Goal: Task Accomplishment & Management: Manage account settings

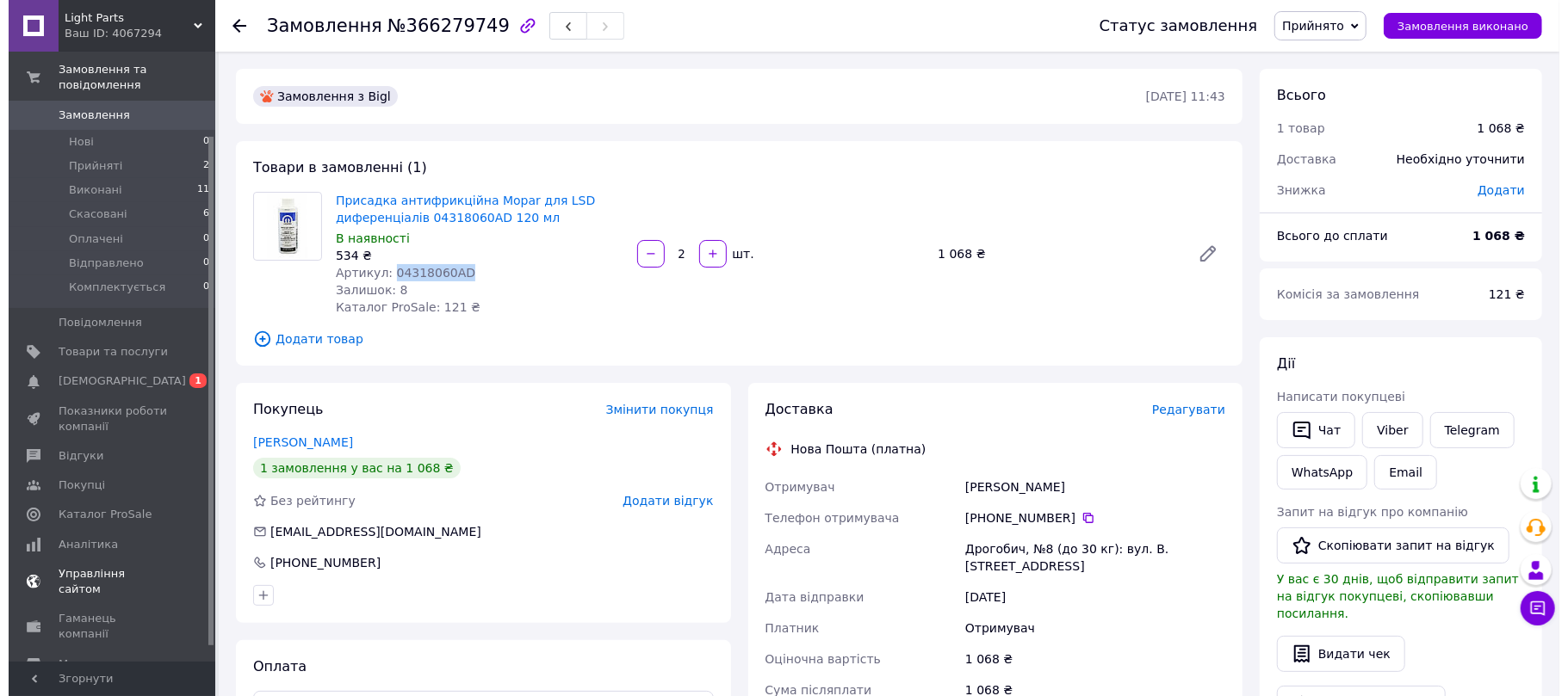
scroll to position [115, 0]
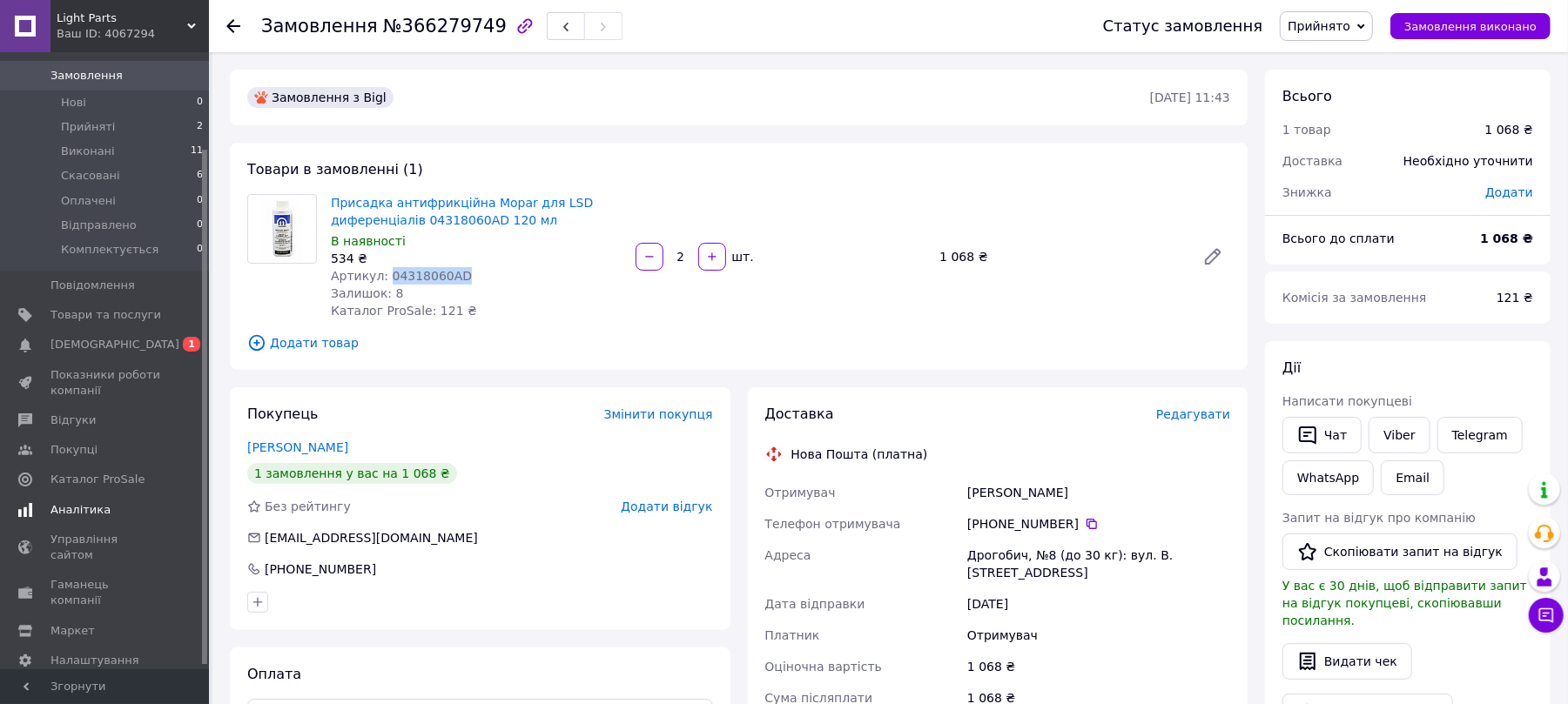
click at [90, 503] on span "Аналітика" at bounding box center [80, 511] width 60 height 16
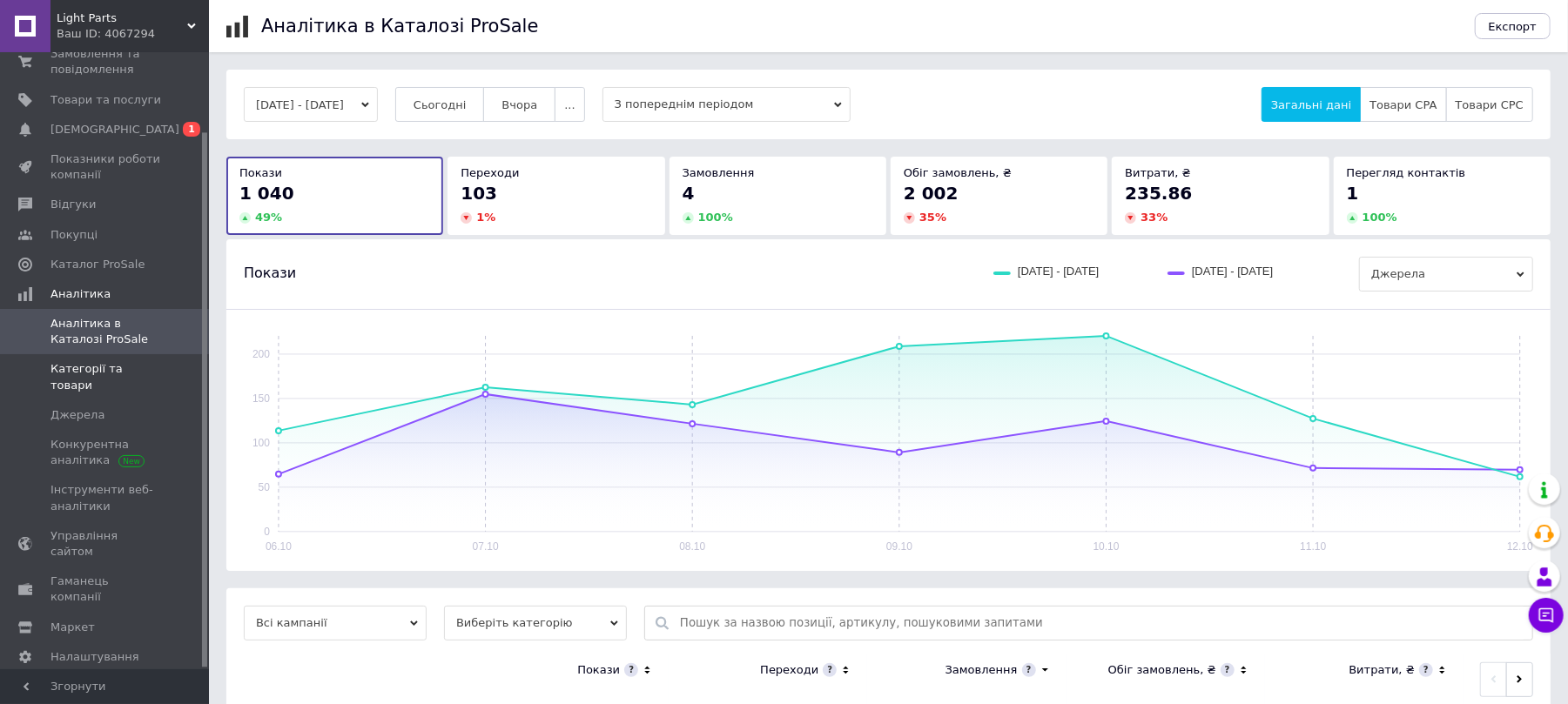
click at [108, 377] on link "Категорії та товари" at bounding box center [106, 377] width 213 height 46
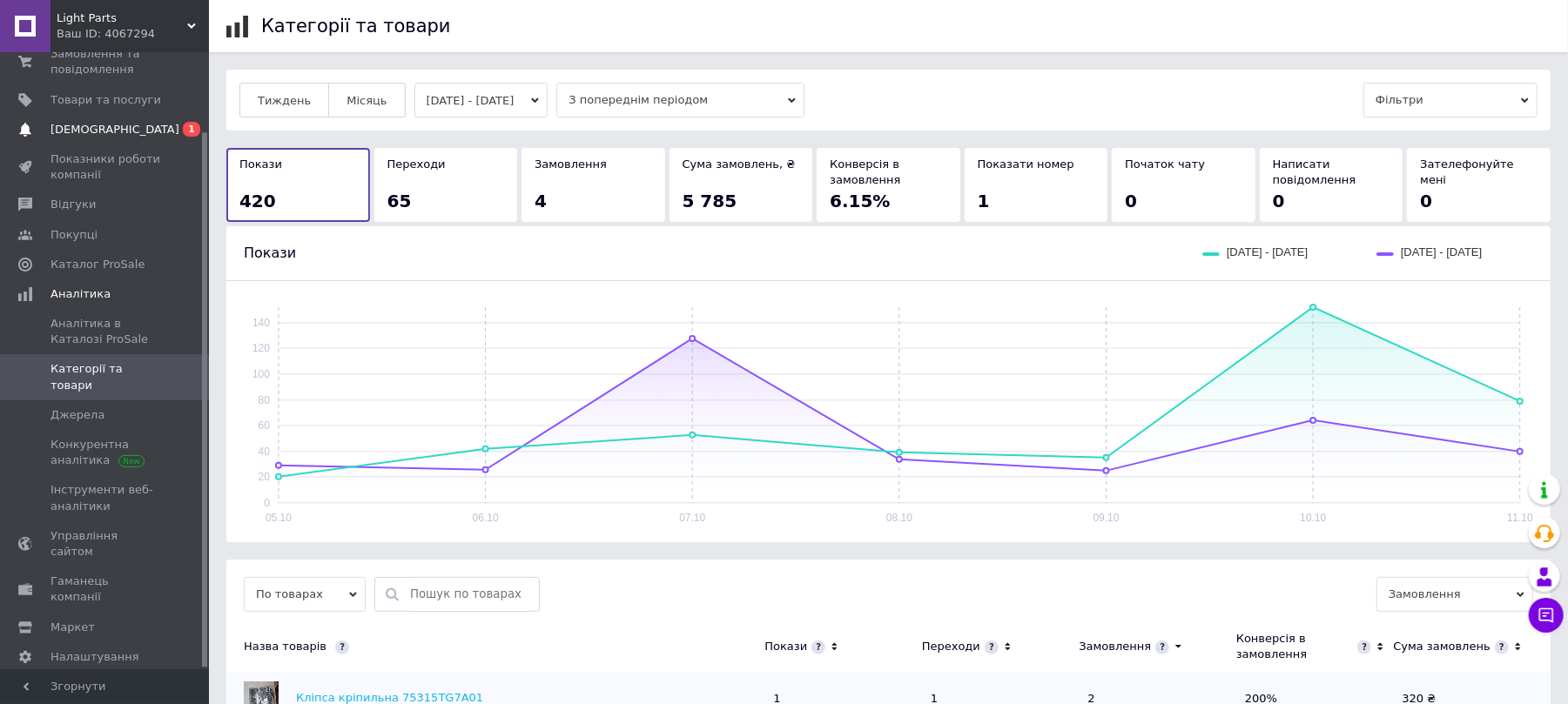
click at [111, 132] on span "[DEMOGRAPHIC_DATA]" at bounding box center [115, 130] width 129 height 16
